Goal: Task Accomplishment & Management: Manage account settings

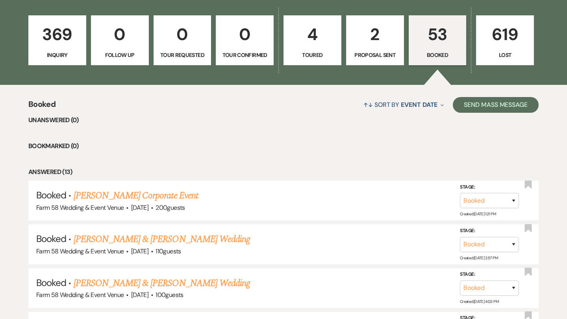
scroll to position [268, 0]
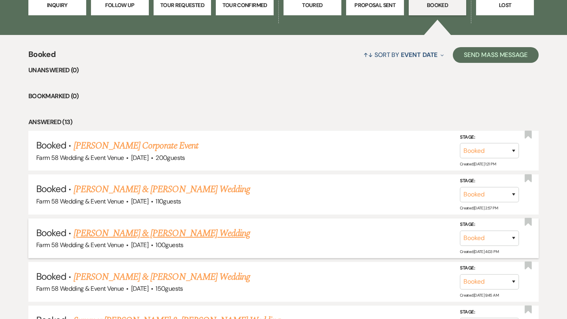
click at [168, 230] on link "[PERSON_NAME] & [PERSON_NAME] Wedding" at bounding box center [162, 234] width 176 height 14
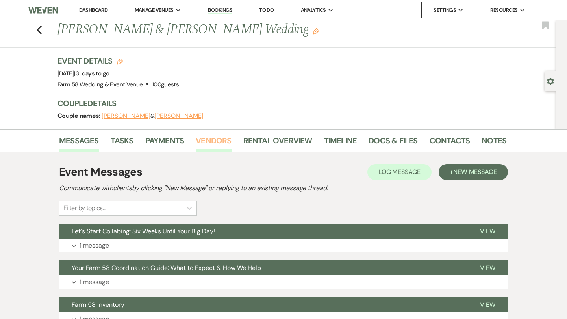
click at [200, 138] on link "Vendors" at bounding box center [213, 143] width 35 height 17
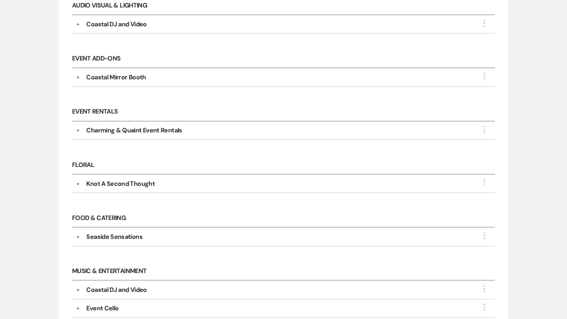
scroll to position [215, 0]
click at [125, 23] on div "Coastal DJ and Video" at bounding box center [116, 23] width 60 height 9
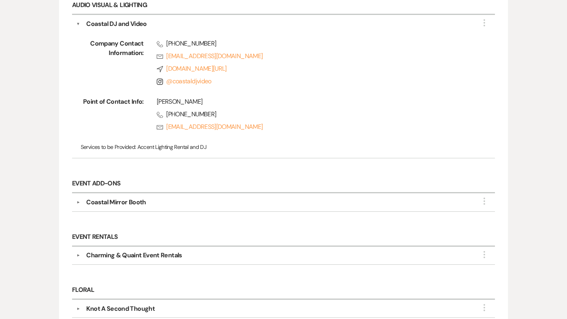
click at [125, 23] on div "Coastal DJ and Video" at bounding box center [116, 23] width 60 height 9
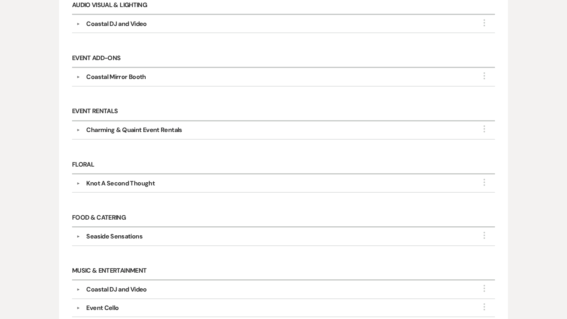
click at [134, 78] on div "Coastal Mirror Booth" at bounding box center [115, 76] width 59 height 9
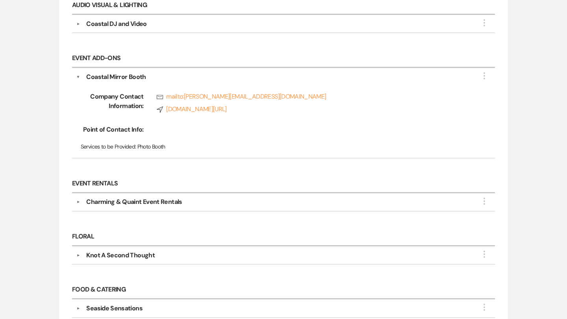
click at [134, 77] on div "Coastal Mirror Booth" at bounding box center [115, 76] width 59 height 9
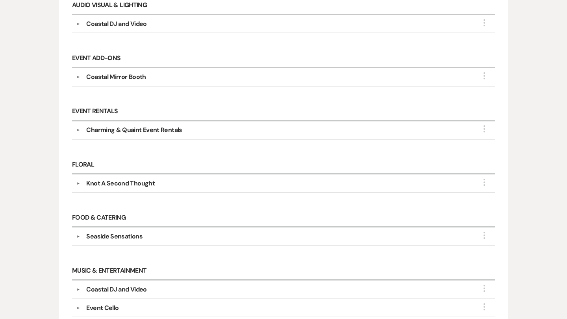
click at [134, 77] on div "Coastal Mirror Booth" at bounding box center [115, 76] width 59 height 9
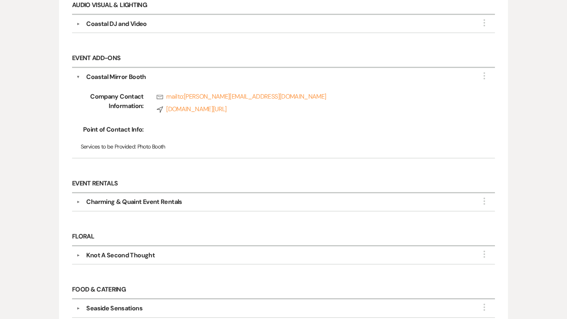
click at [134, 77] on div "Coastal Mirror Booth" at bounding box center [115, 76] width 59 height 9
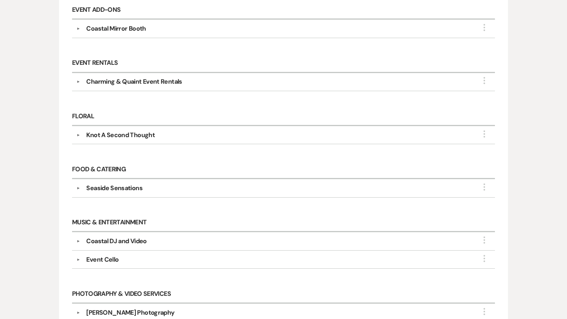
scroll to position [264, 0]
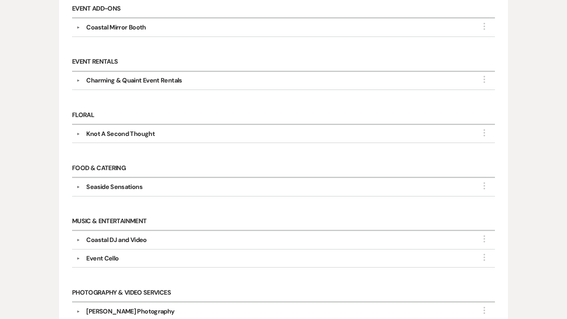
click at [136, 83] on div "Charming & Quaint Event Rentals" at bounding box center [134, 80] width 96 height 9
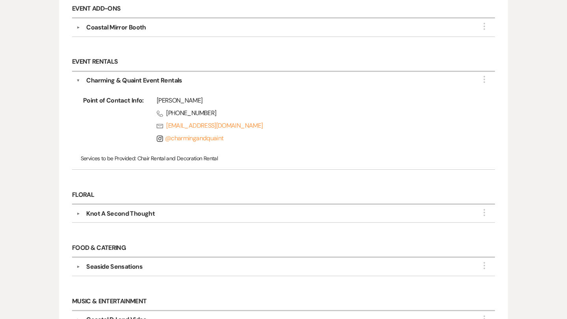
click at [137, 80] on div "Charming & Quaint Event Rentals" at bounding box center [134, 80] width 96 height 9
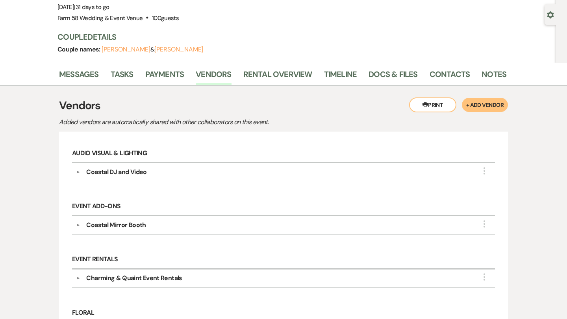
scroll to position [0, 0]
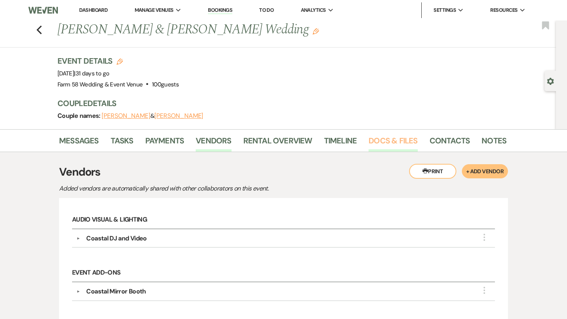
click at [395, 144] on link "Docs & Files" at bounding box center [392, 143] width 49 height 17
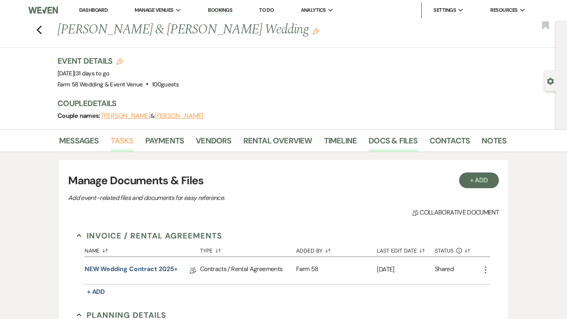
click at [122, 143] on link "Tasks" at bounding box center [122, 143] width 23 height 17
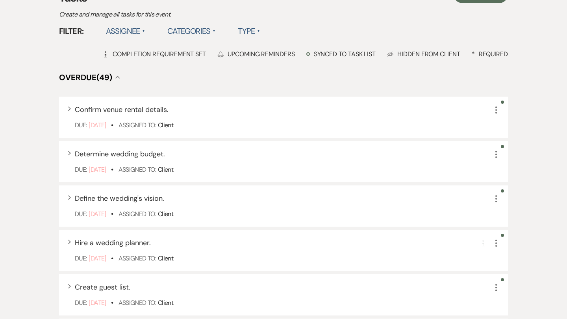
scroll to position [57, 0]
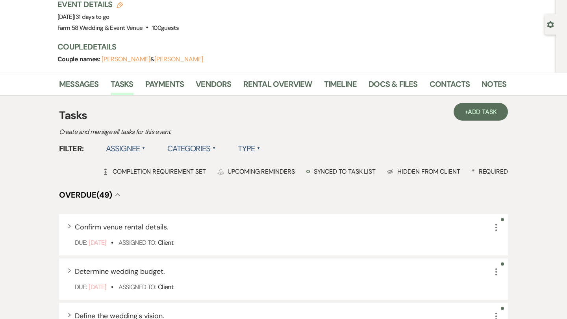
click at [233, 83] on li "Vendors" at bounding box center [219, 85] width 47 height 19
click at [223, 83] on link "Vendors" at bounding box center [213, 86] width 35 height 17
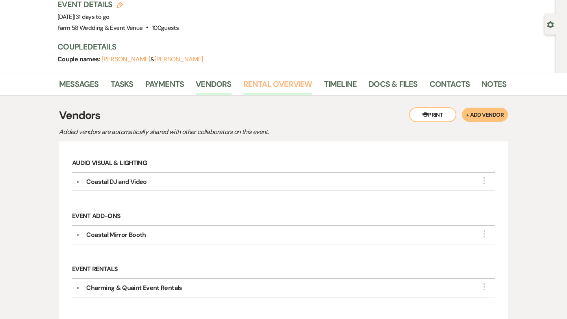
click at [266, 85] on link "Rental Overview" at bounding box center [277, 86] width 69 height 17
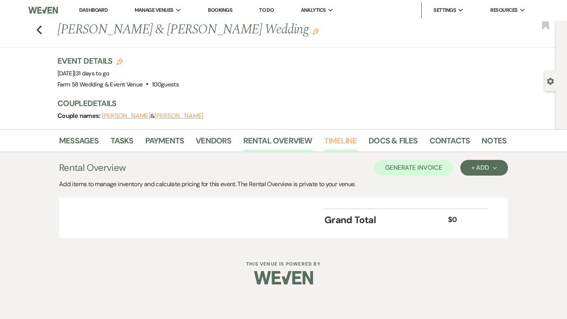
click at [337, 145] on link "Timeline" at bounding box center [340, 143] width 33 height 17
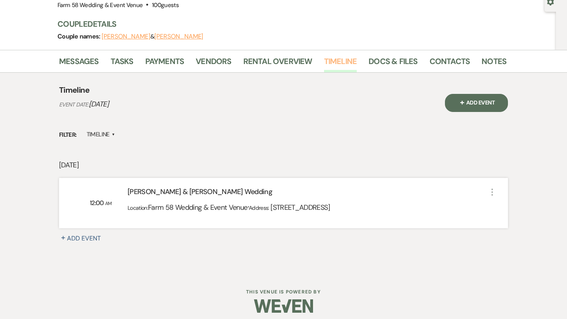
scroll to position [85, 0]
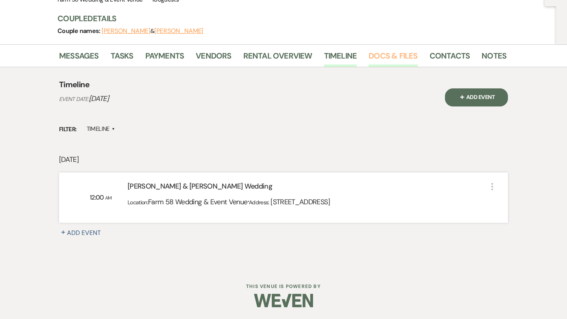
click at [406, 56] on link "Docs & Files" at bounding box center [392, 58] width 49 height 17
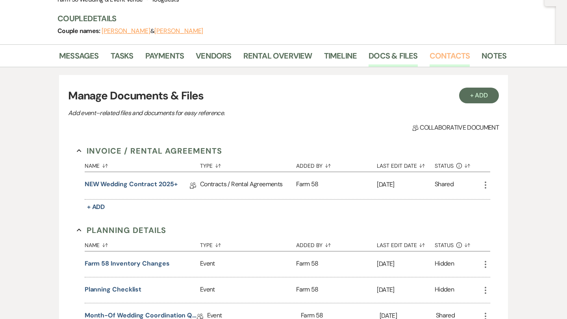
click at [436, 56] on link "Contacts" at bounding box center [449, 58] width 41 height 17
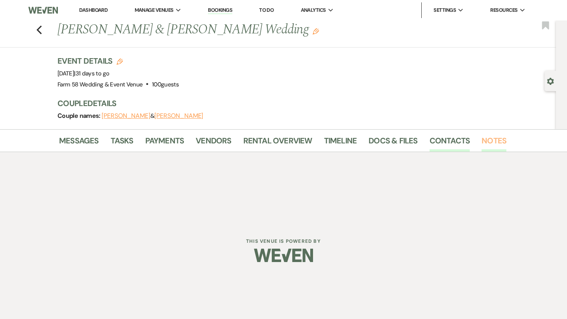
click at [487, 143] on link "Notes" at bounding box center [493, 143] width 25 height 17
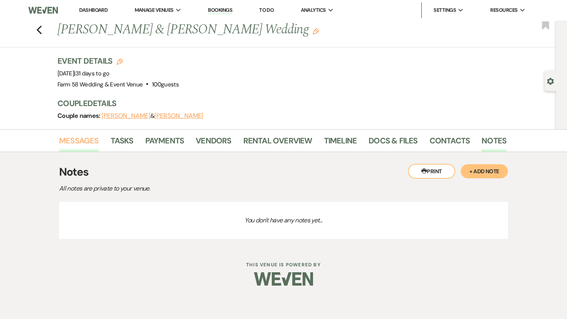
click at [79, 143] on link "Messages" at bounding box center [79, 143] width 40 height 17
